Goal: Information Seeking & Learning: Learn about a topic

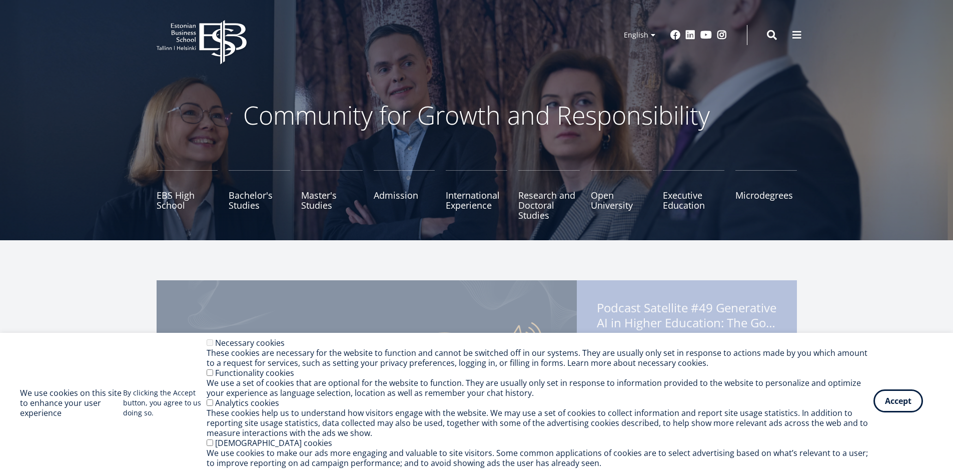
click at [911, 402] on button "Accept" at bounding box center [898, 400] width 50 height 23
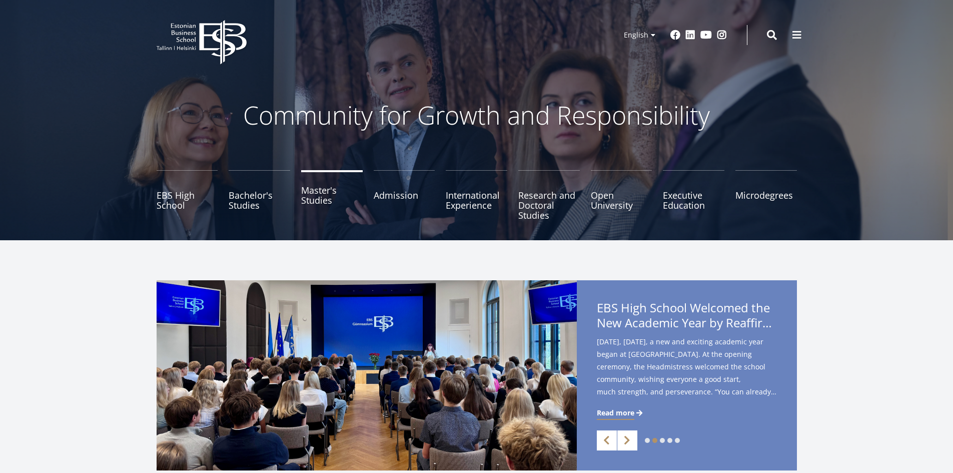
click at [323, 195] on link "Master's Studies" at bounding box center [332, 195] width 62 height 50
click at [250, 203] on link "Bachelor's Studies" at bounding box center [260, 195] width 62 height 50
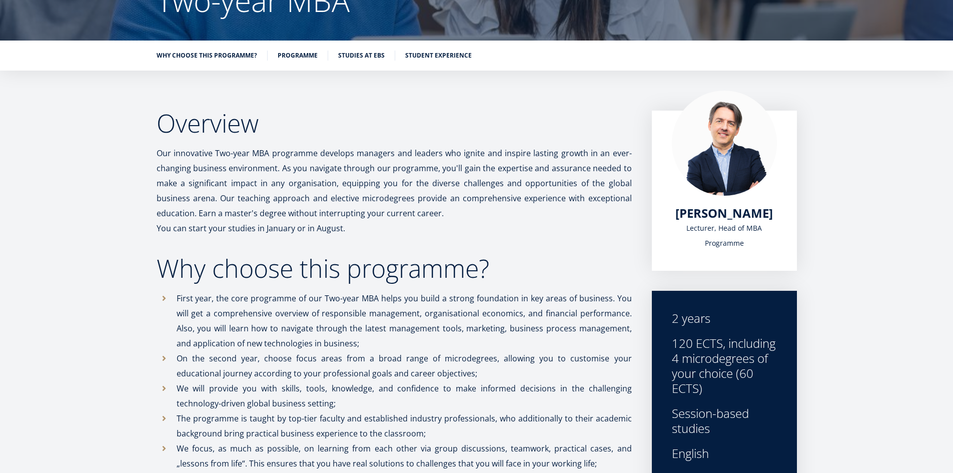
scroll to position [120, 0]
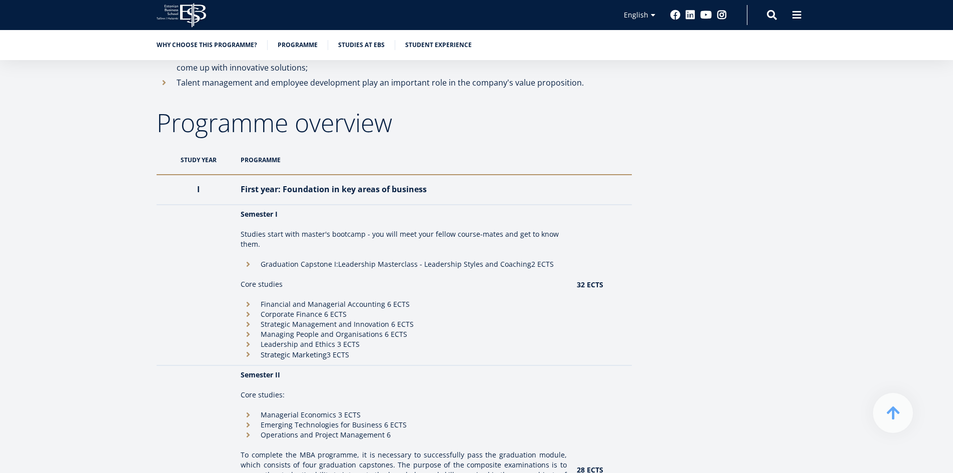
scroll to position [970, 0]
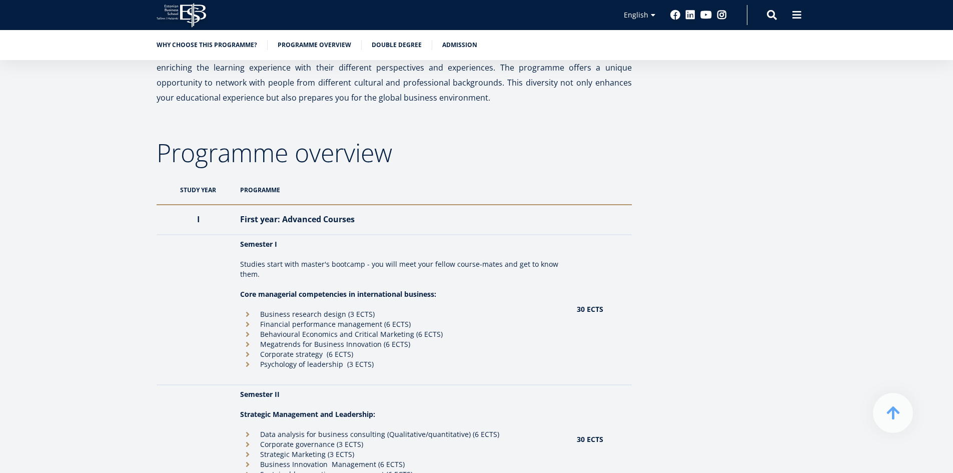
scroll to position [850, 0]
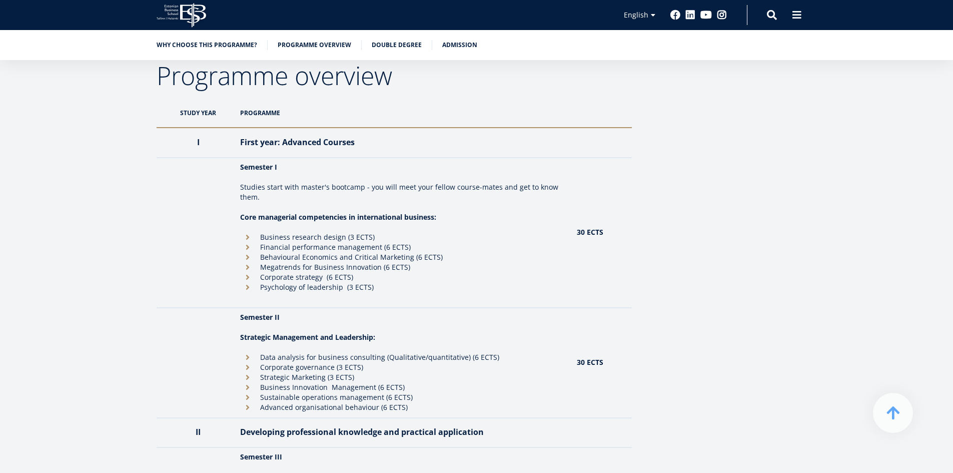
scroll to position [821, 0]
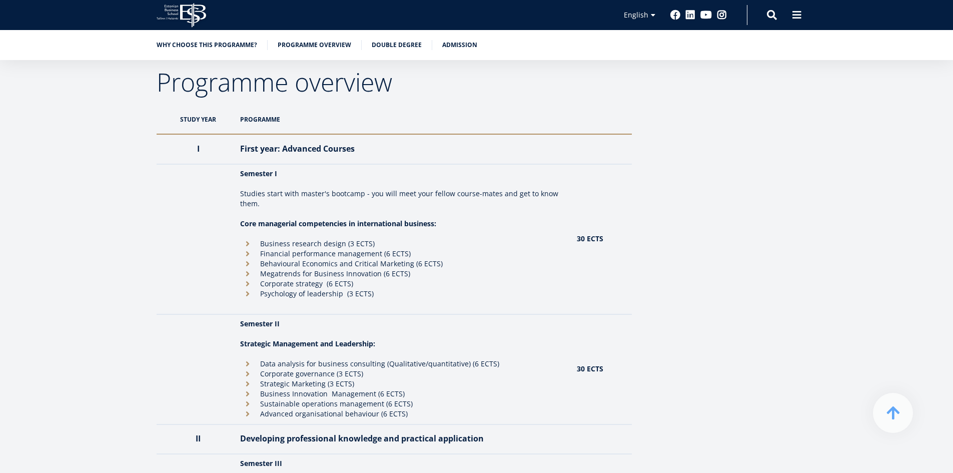
click at [159, 84] on h2 "Programme overview" at bounding box center [394, 82] width 475 height 25
click at [159, 82] on h2 "Programme overview" at bounding box center [394, 82] width 475 height 25
click at [164, 80] on h2 "Programme overview" at bounding box center [394, 82] width 475 height 25
click at [161, 82] on h2 "Programme overview" at bounding box center [394, 82] width 475 height 25
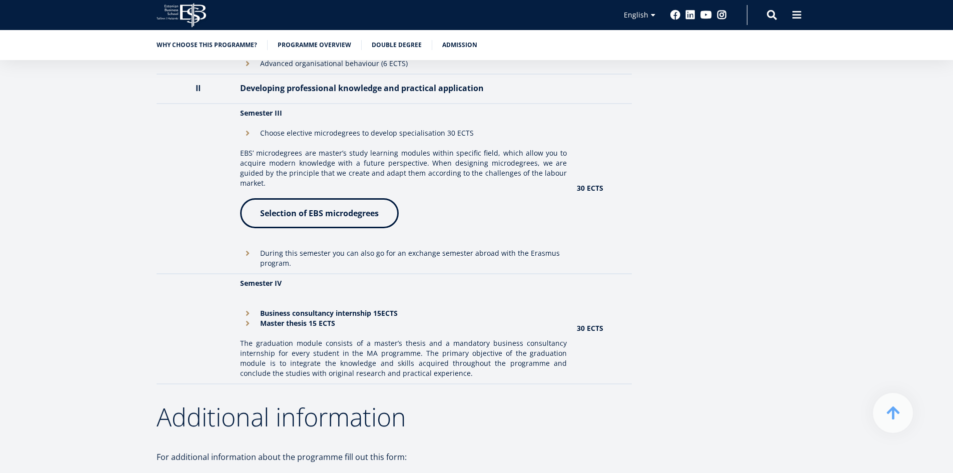
scroll to position [1221, 0]
